Goal: Information Seeking & Learning: Compare options

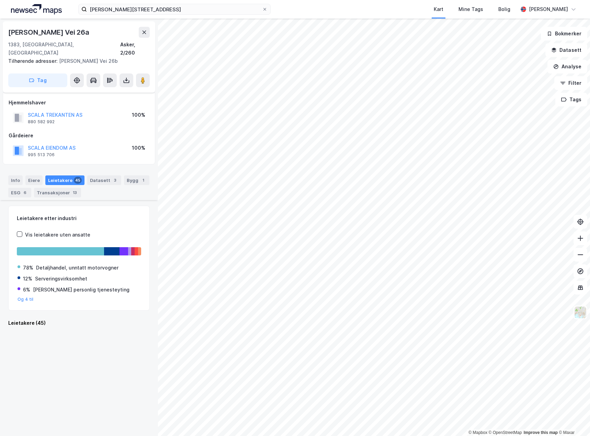
scroll to position [1545, 0]
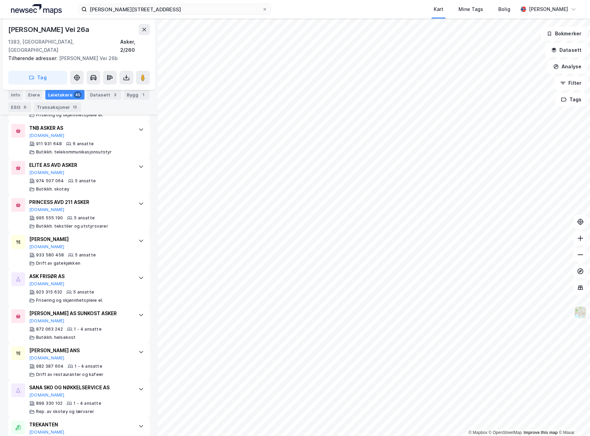
click at [151, 387] on div "© Mapbox © OpenStreetMap Improve this map © Maxar Knud Askers Vei 26a 1383, Ask…" at bounding box center [295, 227] width 590 height 417
click at [87, 436] on html "knud askers vei 26a Kart Mine Tags Bolig Marianne Wamnes © Mapbox © OpenStreetM…" at bounding box center [295, 218] width 590 height 436
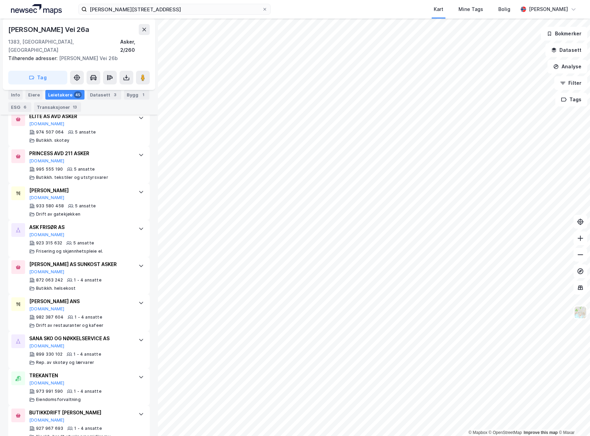
scroll to position [1601, 0]
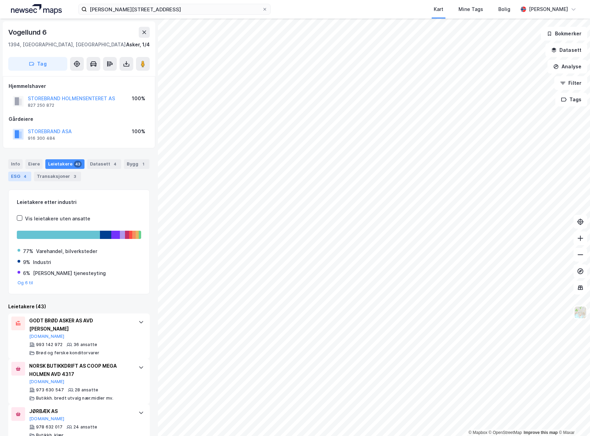
click at [18, 177] on div "ESG 4" at bounding box center [19, 177] width 23 height 10
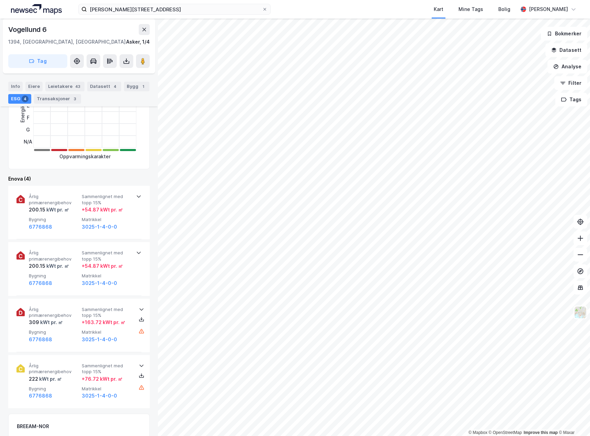
scroll to position [172, 0]
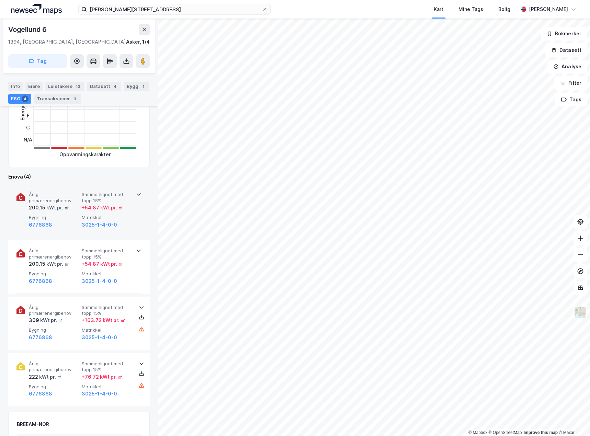
click at [129, 207] on div "+ 54.87 kWt pr. ㎡" at bounding box center [107, 208] width 50 height 8
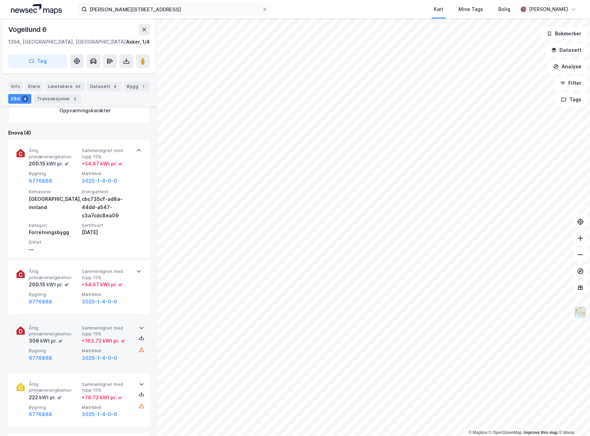
scroll to position [240, 0]
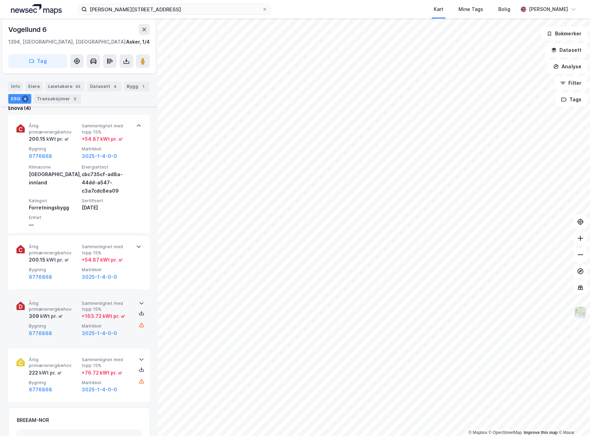
click at [61, 328] on span "Bygning" at bounding box center [54, 326] width 50 height 6
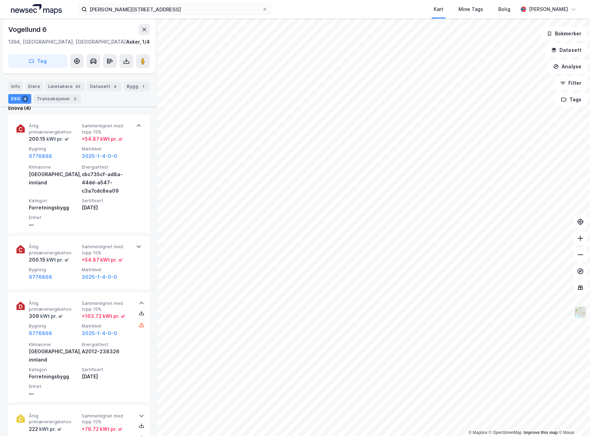
scroll to position [343, 0]
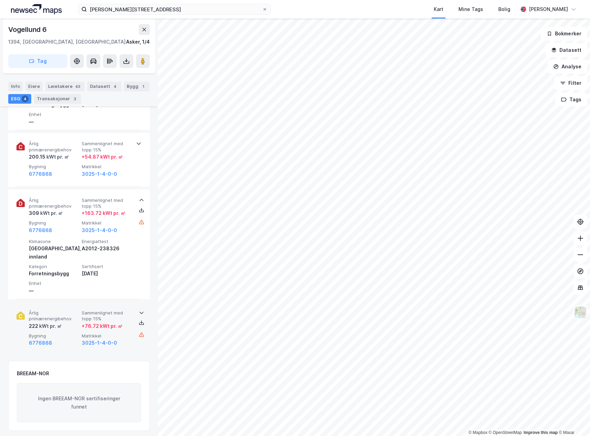
click at [59, 322] on div "kWt pr. ㎡" at bounding box center [50, 326] width 24 height 8
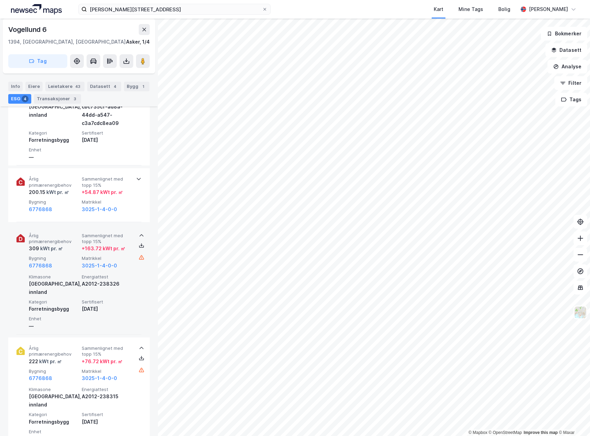
scroll to position [275, 0]
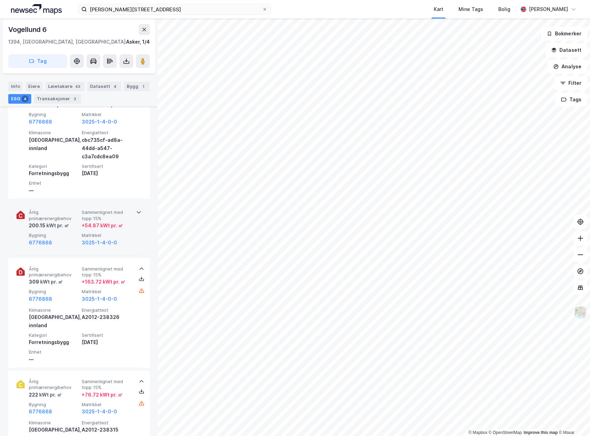
click at [77, 243] on div "6776868" at bounding box center [54, 243] width 50 height 8
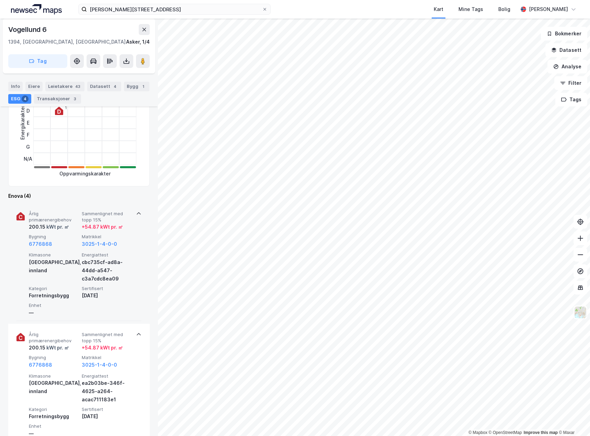
scroll to position [149, 0]
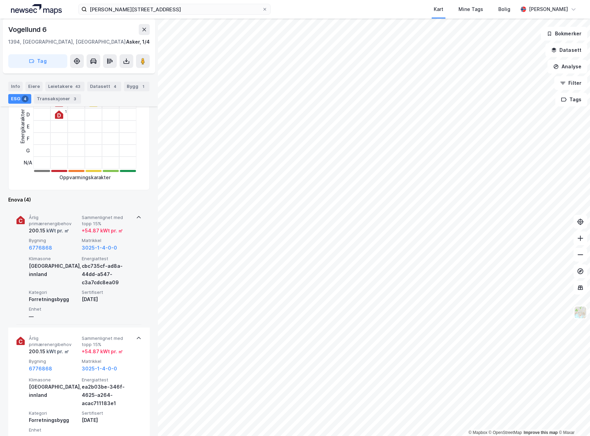
click at [61, 274] on div "Klimasone Sør-Norge, innland" at bounding box center [54, 271] width 50 height 31
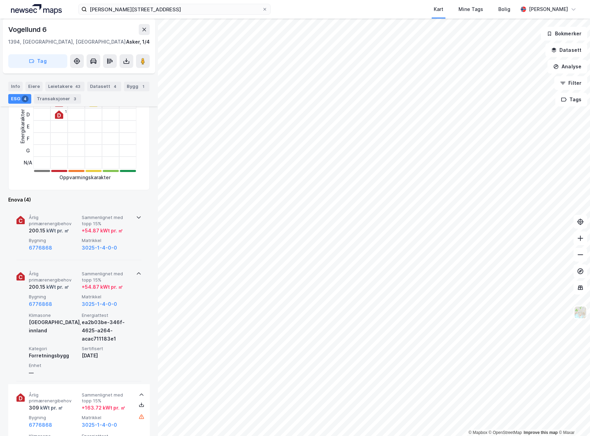
click at [69, 294] on div "Årlig primærenergibehov 200.15 kWt pr. ㎡ Sammenlignet med topp 15% + 54.87 kWt …" at bounding box center [80, 289] width 103 height 37
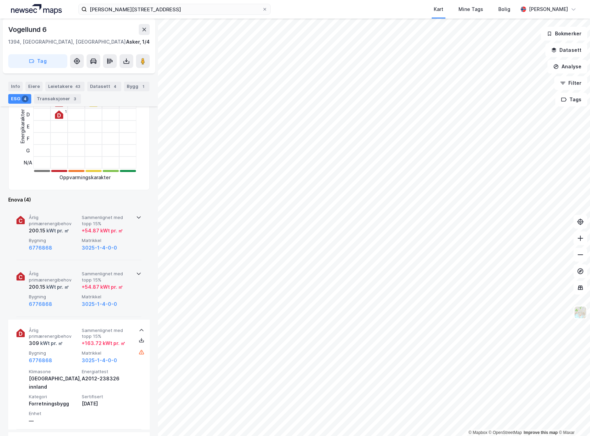
click at [68, 293] on div "Årlig primærenergibehov 200.15 kWt pr. ㎡ Sammenlignet med topp 15% + 54.87 kWt …" at bounding box center [80, 289] width 103 height 37
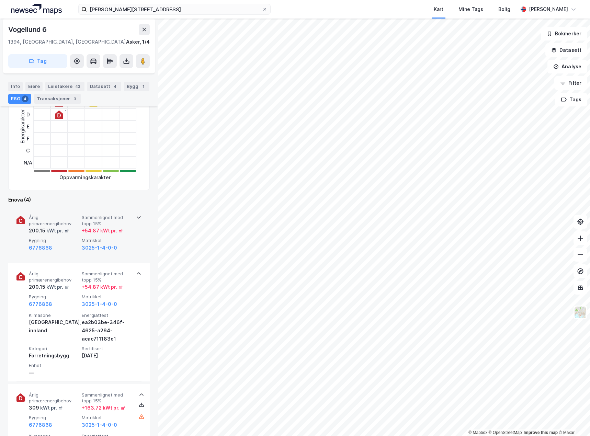
click at [65, 247] on div "6776868" at bounding box center [54, 248] width 50 height 8
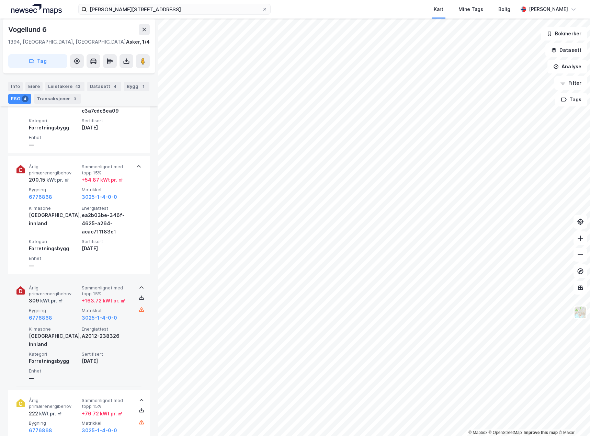
scroll to position [492, 0]
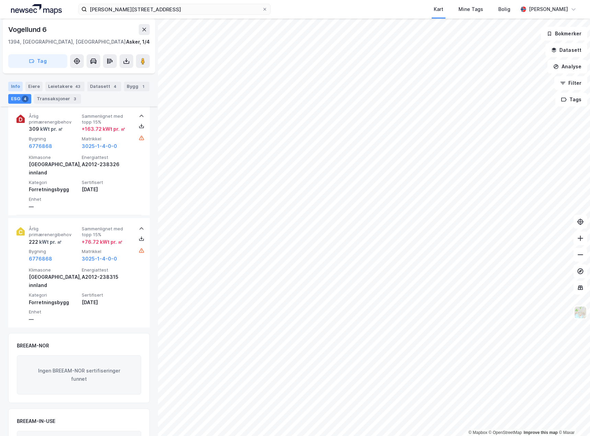
click at [17, 85] on div "Info" at bounding box center [15, 87] width 14 height 10
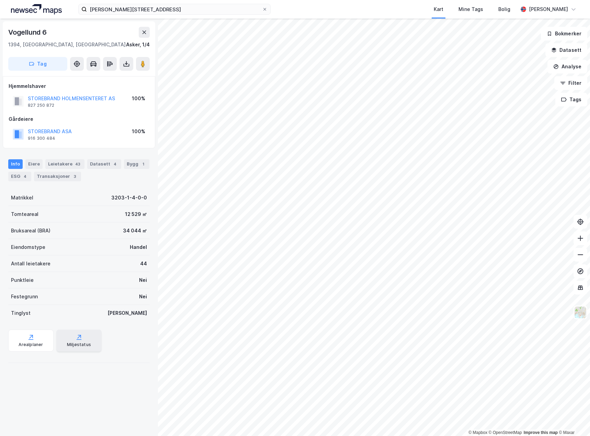
click at [79, 343] on div "Miljøstatus" at bounding box center [79, 344] width 24 height 5
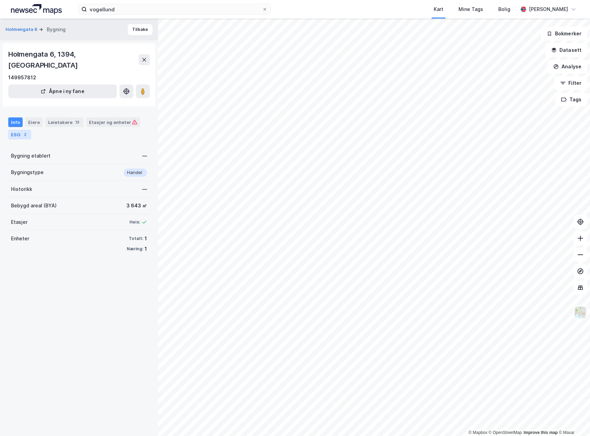
click at [18, 130] on div "ESG 2" at bounding box center [19, 135] width 23 height 10
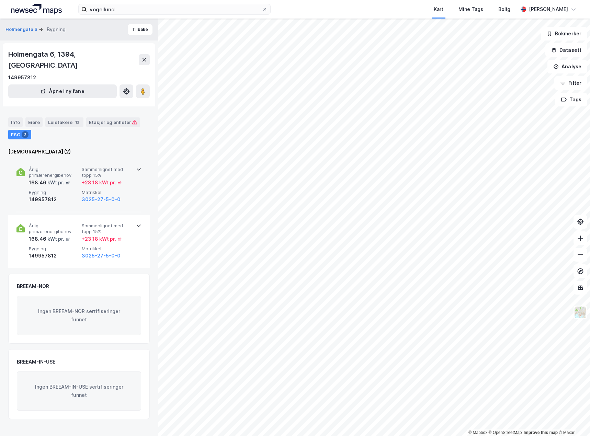
click at [64, 190] on span "Bygning" at bounding box center [54, 193] width 50 height 6
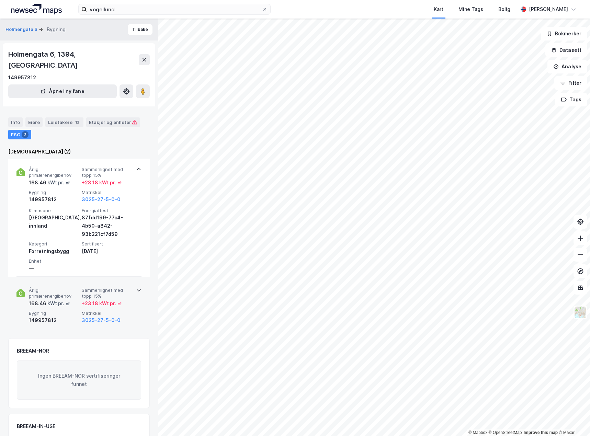
click at [65, 310] on span "Bygning" at bounding box center [54, 313] width 50 height 6
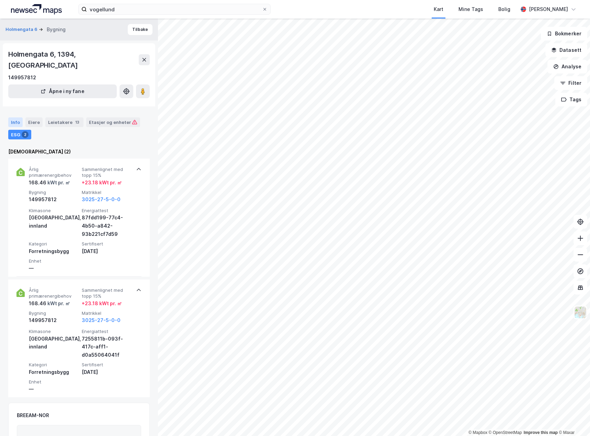
click at [14, 117] on div "Info" at bounding box center [15, 122] width 14 height 10
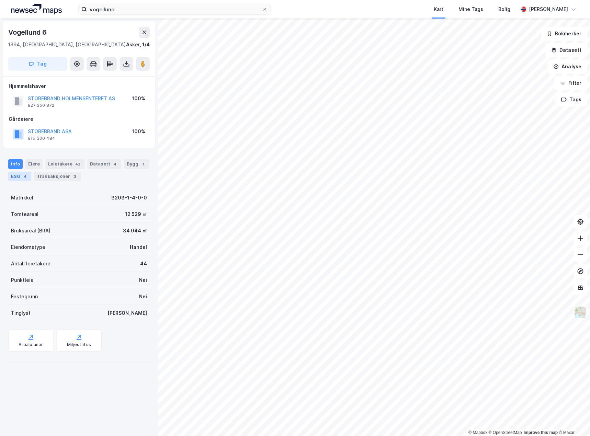
click at [16, 179] on div "ESG 4" at bounding box center [19, 177] width 23 height 10
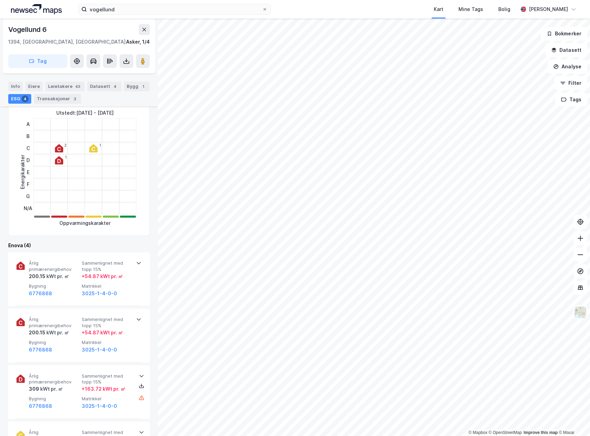
scroll to position [137, 0]
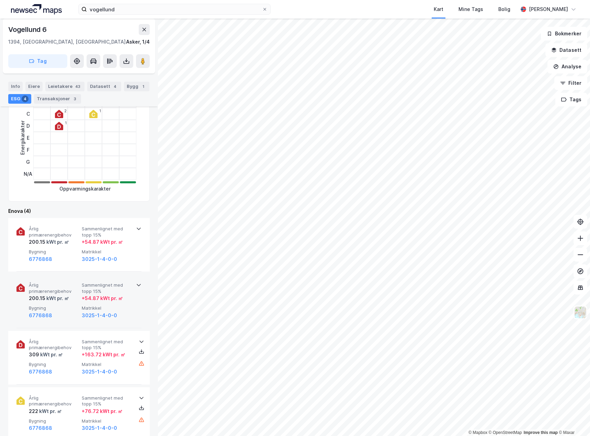
click at [67, 285] on span "Årlig primærenergibehov" at bounding box center [54, 288] width 50 height 12
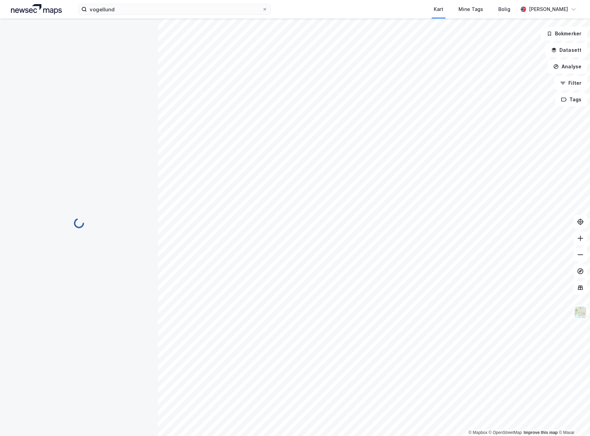
scroll to position [33, 0]
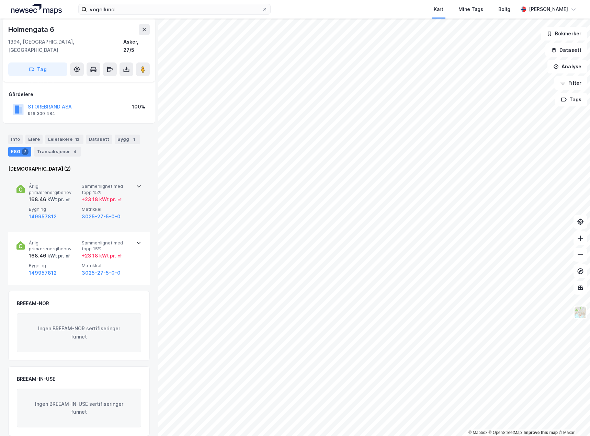
click at [135, 184] on div "Årlig primærenergibehov 168.46 kWt pr. ㎡ Sammenlignet med topp 15% + 23.18 kWt …" at bounding box center [78, 202] width 125 height 54
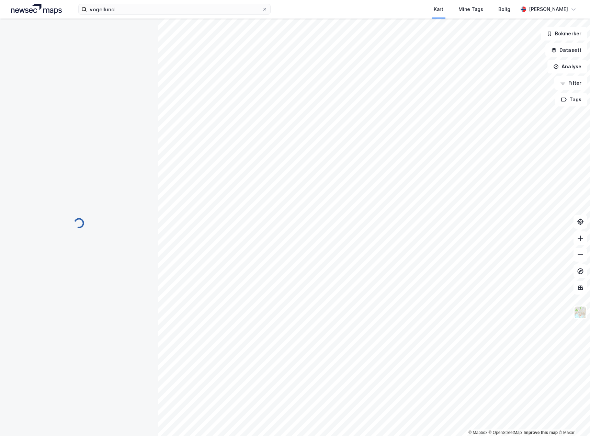
scroll to position [33, 0]
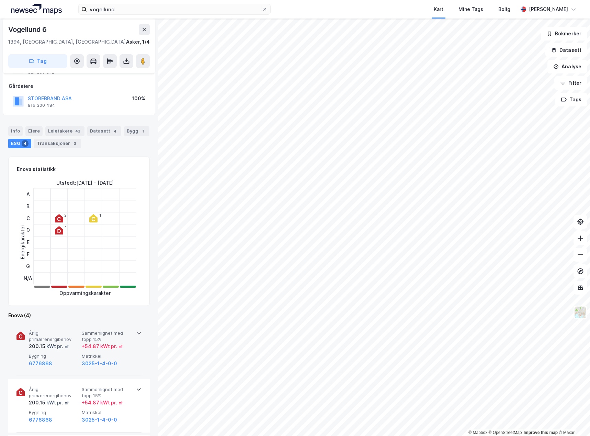
click at [103, 339] on span "Sammenlignet med topp 15%" at bounding box center [107, 336] width 50 height 12
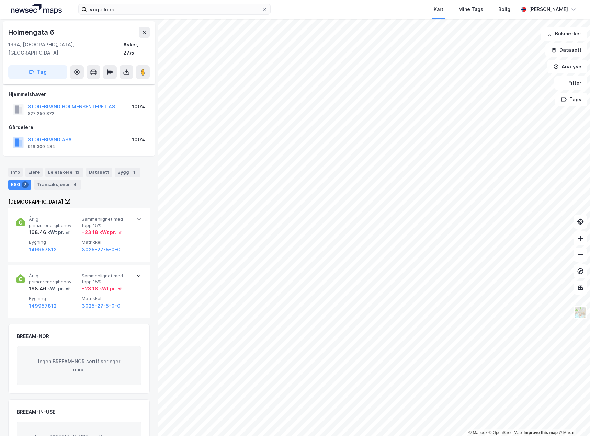
scroll to position [33, 0]
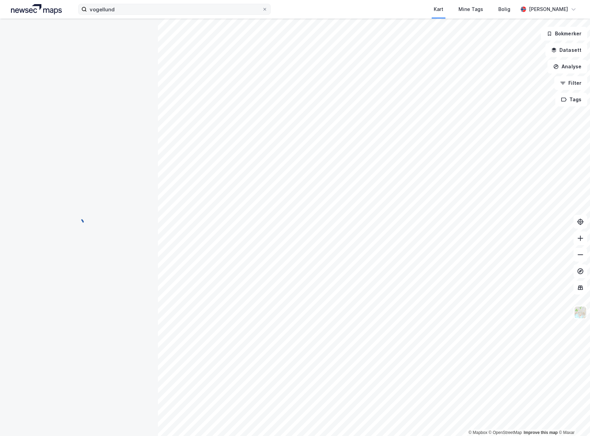
scroll to position [33, 0]
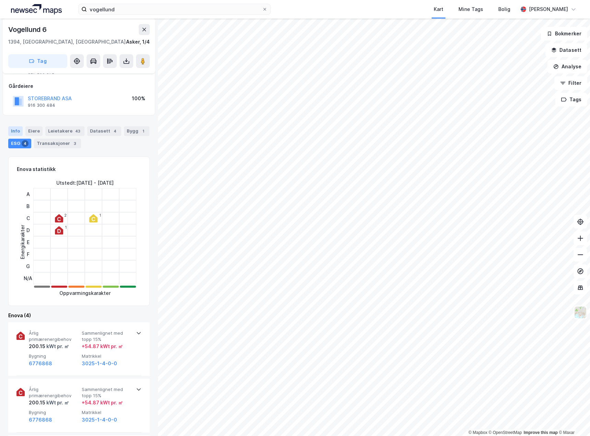
click at [14, 132] on div "Info" at bounding box center [15, 131] width 14 height 10
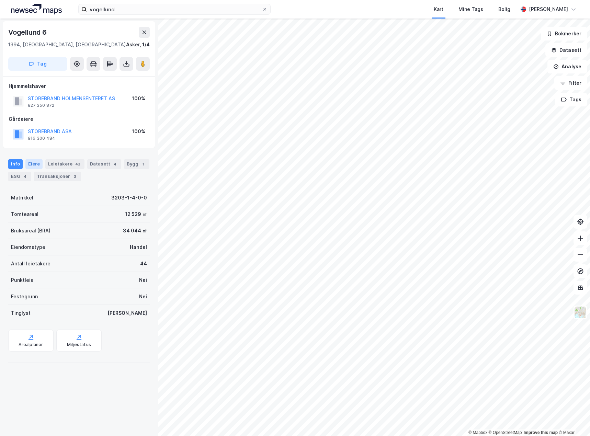
click at [34, 165] on div "Eiere" at bounding box center [33, 164] width 17 height 10
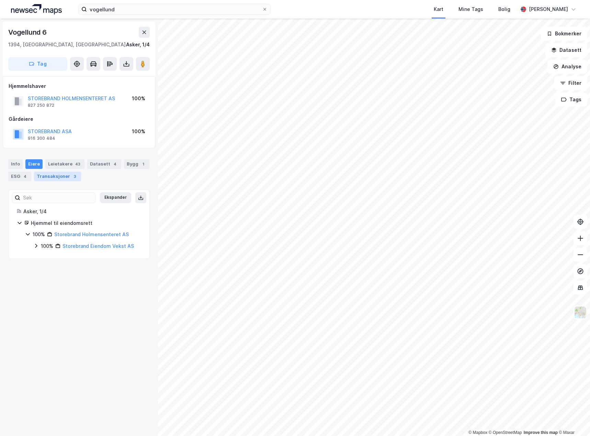
click at [64, 176] on div "Transaksjoner 3" at bounding box center [57, 177] width 47 height 10
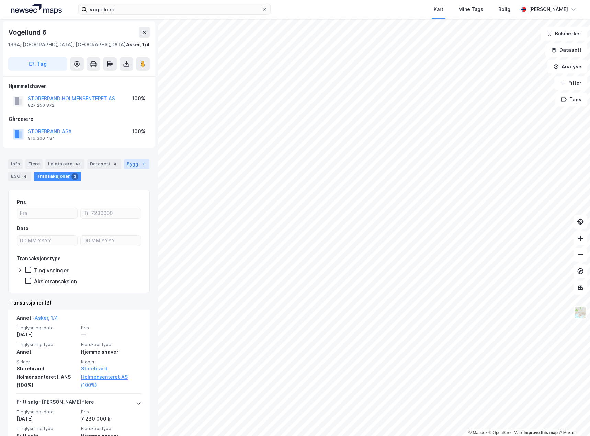
click at [126, 162] on div "Bygg 1" at bounding box center [136, 164] width 25 height 10
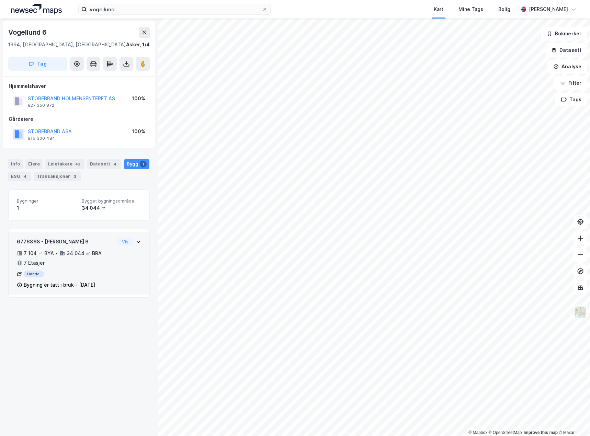
click at [121, 262] on div "6776868 - Vogellund 6 7 104 ㎡ BYA • 34 044 ㎡ BRA • 7 Etasjer Handel Bygning er …" at bounding box center [79, 266] width 124 height 57
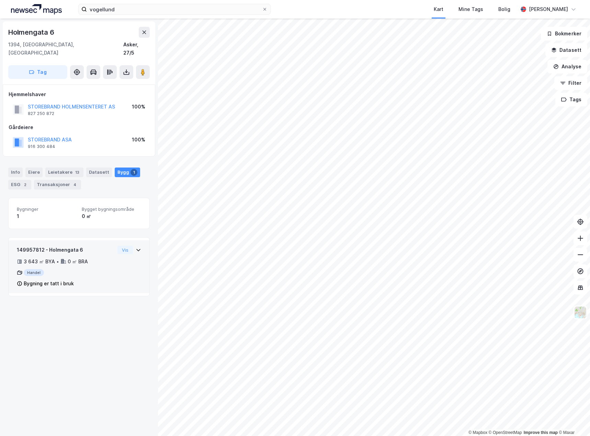
click at [107, 269] on div "Handel" at bounding box center [66, 272] width 98 height 7
